Goal: Information Seeking & Learning: Learn about a topic

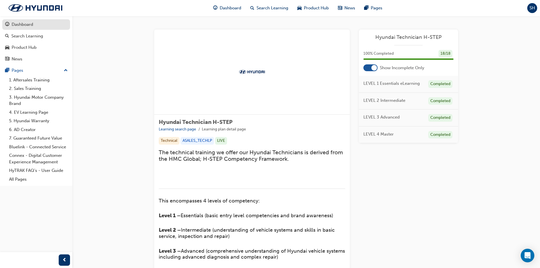
click at [24, 22] on div "Dashboard" at bounding box center [23, 24] width 22 height 7
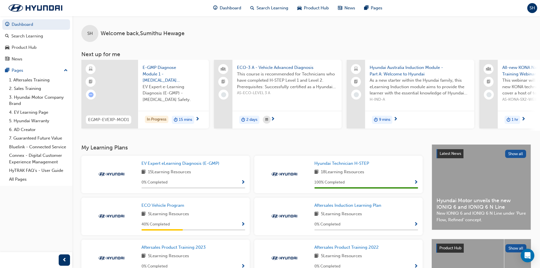
click at [302, 67] on span "ECO-3 A - Vehicle Advanced Diagnosis" at bounding box center [287, 67] width 100 height 7
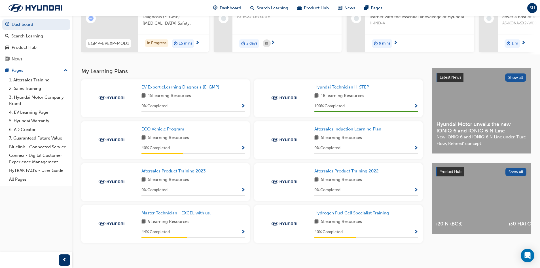
scroll to position [81, 0]
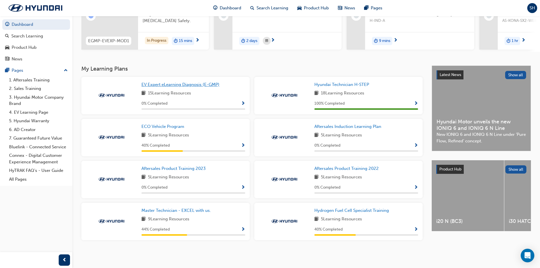
click at [200, 86] on span "EV Expert eLearning Diagnosis (E-GMP)" at bounding box center [180, 84] width 78 height 5
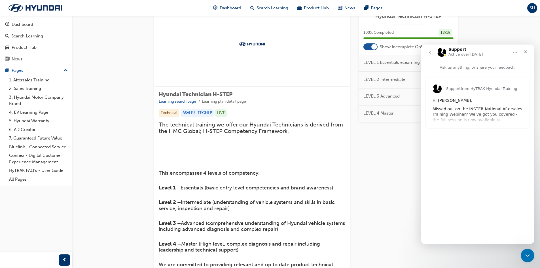
scroll to position [28, 0]
click at [496, 113] on div "Support from HyTRAK Hyundai Training Hi [PERSON_NAME], Missed out on the INSTER…" at bounding box center [477, 102] width 104 height 51
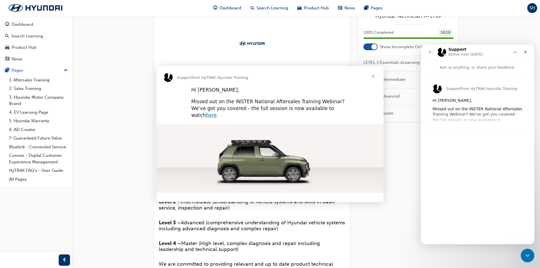
scroll to position [0, 0]
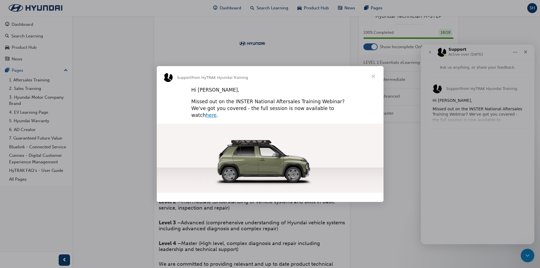
click at [375, 77] on span "Close" at bounding box center [373, 76] width 20 height 20
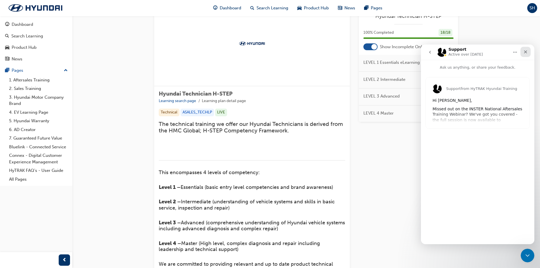
click at [526, 51] on icon "Close" at bounding box center [525, 51] width 3 height 3
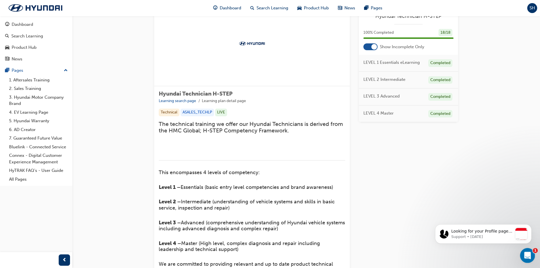
click at [524, 251] on icon "Open Intercom Messenger" at bounding box center [526, 254] width 9 height 9
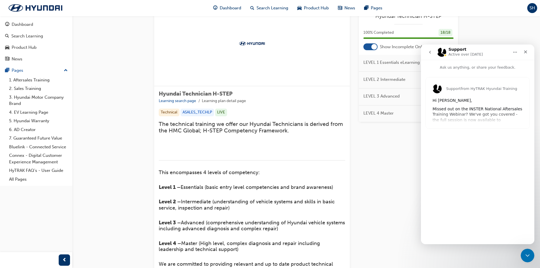
click at [514, 50] on icon "Home" at bounding box center [514, 52] width 5 height 5
click at [484, 65] on div "Expand window" at bounding box center [500, 66] width 40 height 6
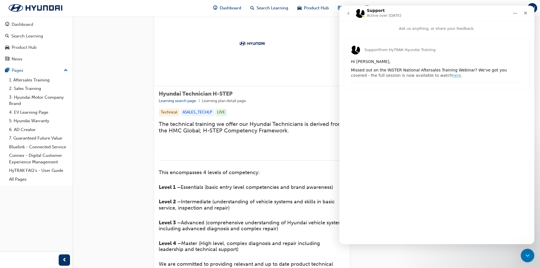
click at [412, 30] on p "Ask us anything, or share your feedback." at bounding box center [436, 26] width 195 height 10
click at [344, 14] on button "go back" at bounding box center [348, 13] width 11 height 11
click at [527, 13] on icon "Close" at bounding box center [525, 13] width 5 height 5
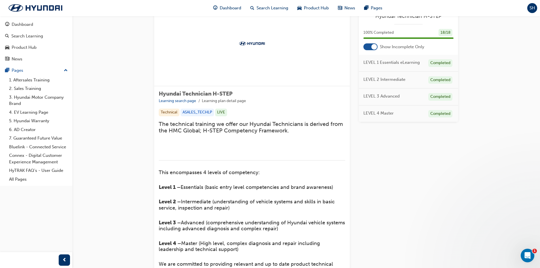
click at [530, 8] on span "SH" at bounding box center [531, 8] width 5 height 7
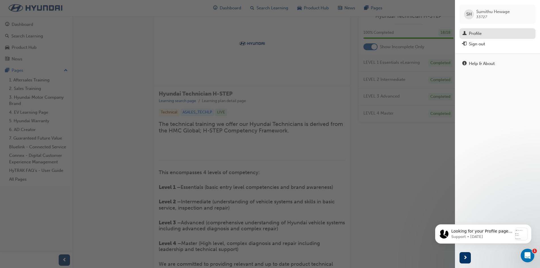
click at [479, 32] on div "Profile" at bounding box center [474, 33] width 13 height 7
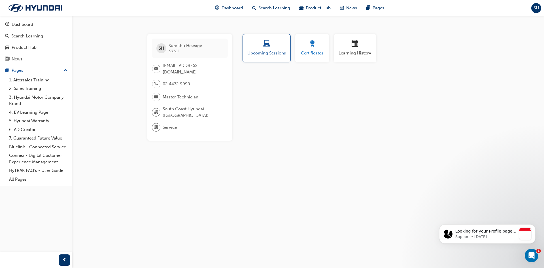
click at [320, 51] on span "Certificates" at bounding box center [311, 53] width 25 height 7
click at [346, 46] on div "button" at bounding box center [355, 44] width 34 height 9
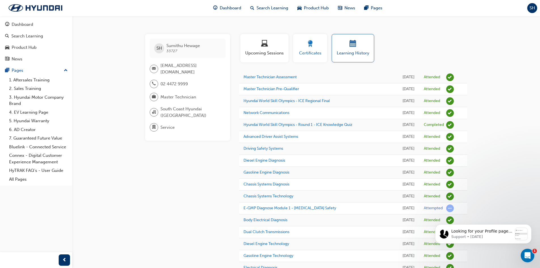
click at [310, 55] on span "Certificates" at bounding box center [309, 53] width 25 height 7
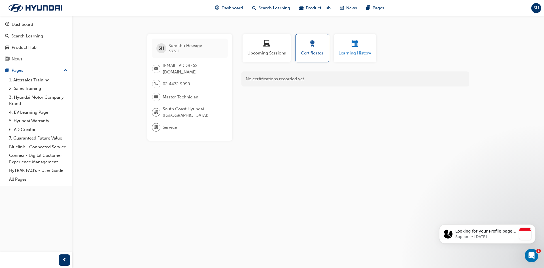
click at [341, 44] on div "button" at bounding box center [355, 44] width 34 height 9
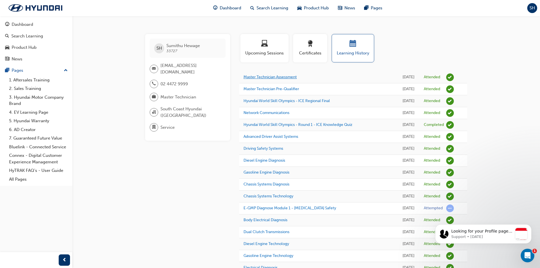
click at [278, 78] on link "Master Technician Assessment" at bounding box center [269, 76] width 53 height 5
